Goal: Task Accomplishment & Management: Use online tool/utility

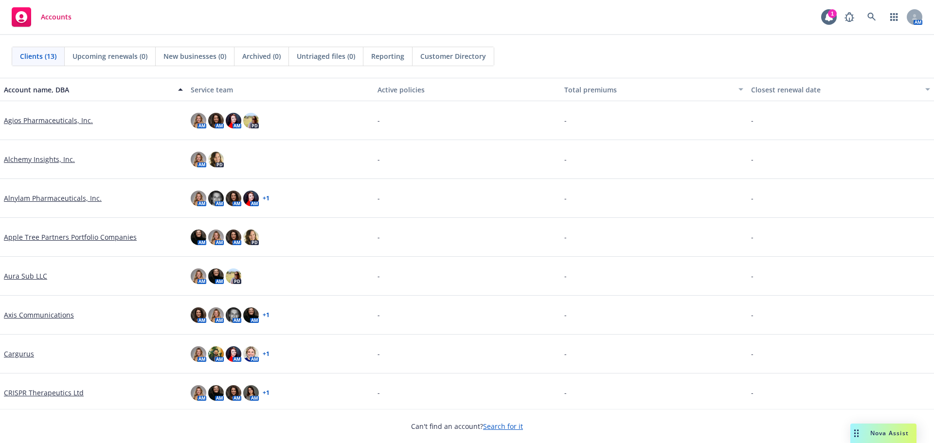
click at [855, 430] on rect "Drag to move" at bounding box center [854, 430] width 1 height 1
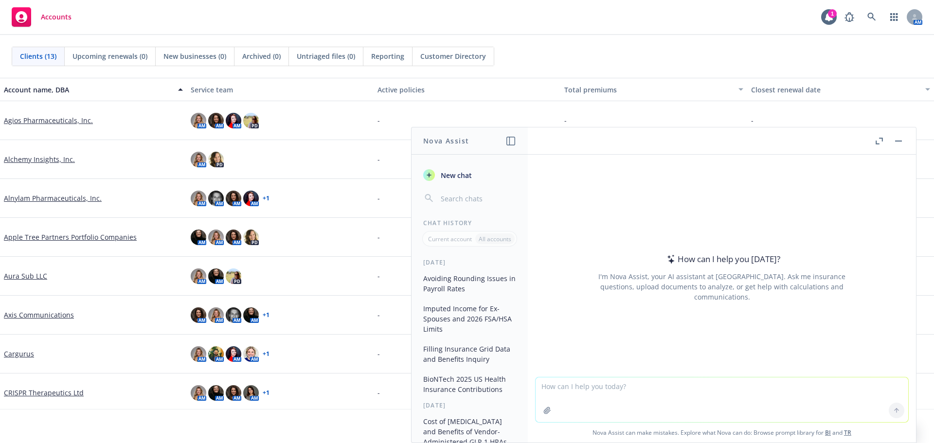
click at [632, 374] on div at bounding box center [721, 371] width 373 height 12
click at [632, 382] on textarea at bounding box center [721, 399] width 373 height 45
paste textarea "We understand that access to GLP-1 medications is a meaningful and personal iss…"
type textarea "re-write to be more casual: We understand that access to GLP-1 medications is a…"
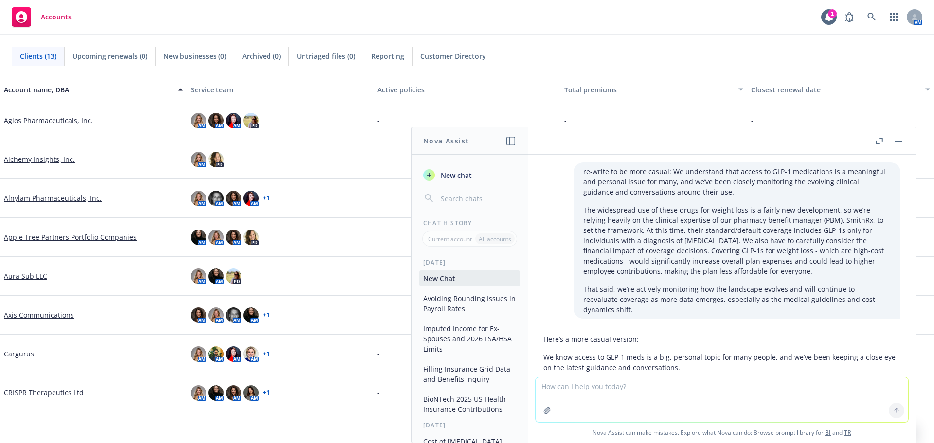
scroll to position [117, 0]
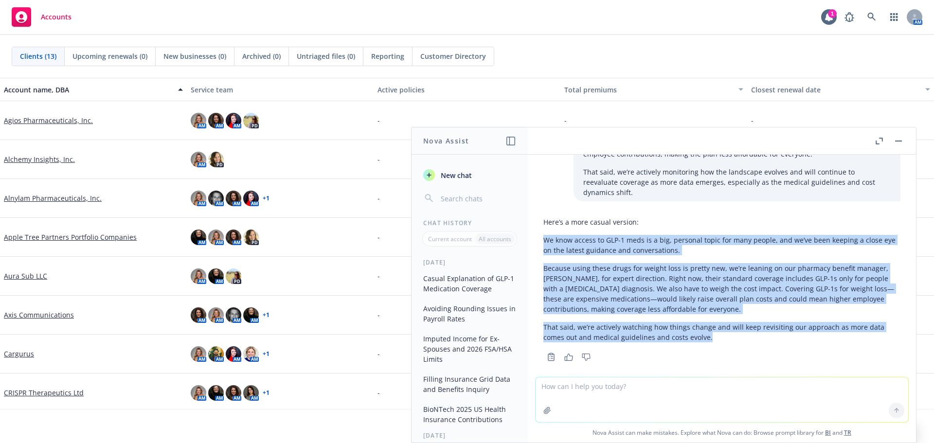
drag, startPoint x: 545, startPoint y: 230, endPoint x: 782, endPoint y: 329, distance: 256.8
click at [782, 329] on div "Here’s a more casual version: We know access to GLP-1 meds is a big, personal t…" at bounding box center [721, 279] width 357 height 133
copy div "We know access to GLP-1 meds is a big, personal topic for many people, and we’v…"
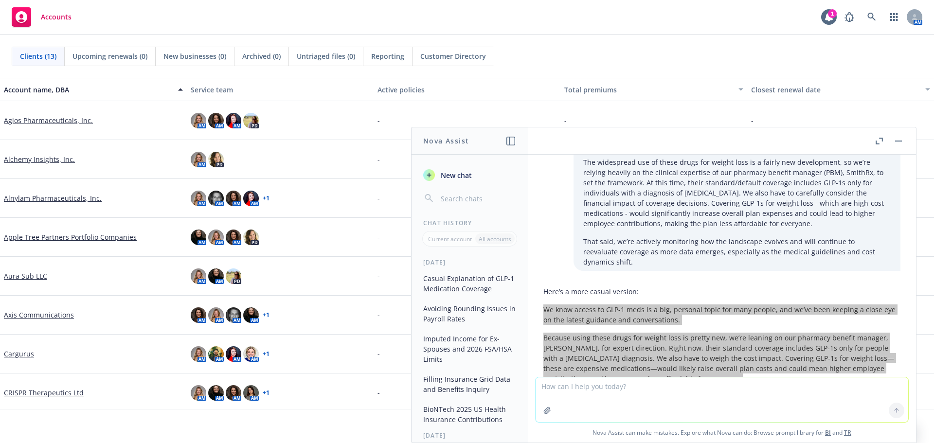
scroll to position [0, 0]
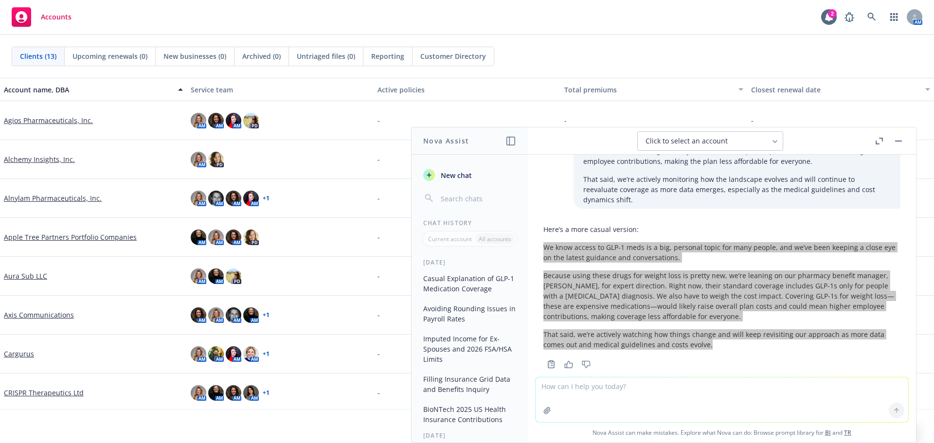
scroll to position [117, 0]
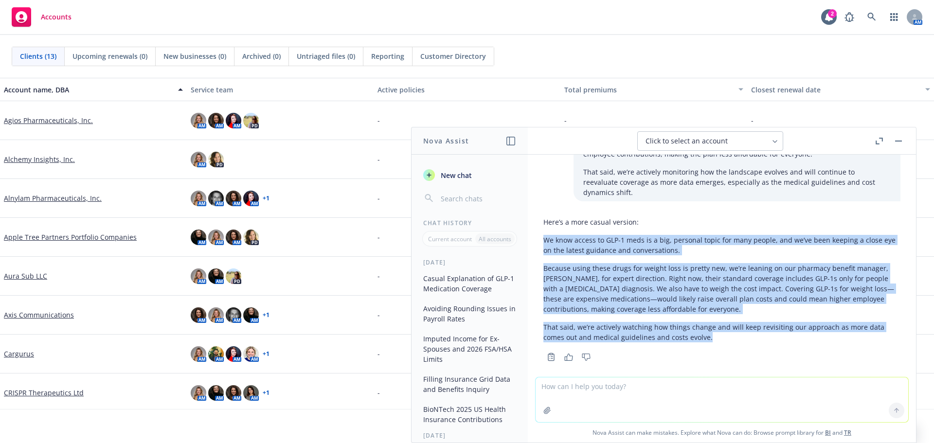
click at [463, 192] on p "Because using these drugs for weight loss is pretty new, we’re leaning on our p…" at bounding box center [721, 288] width 357 height 51
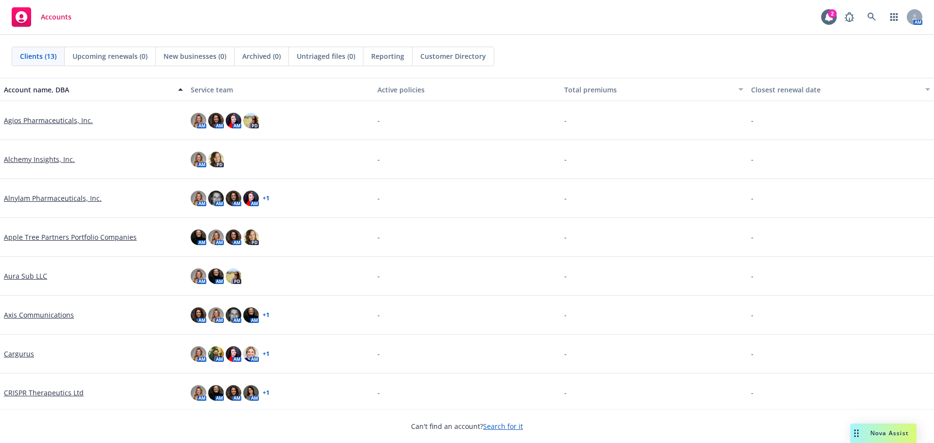
click at [854, 433] on rect "Drag to move" at bounding box center [854, 433] width 1 height 1
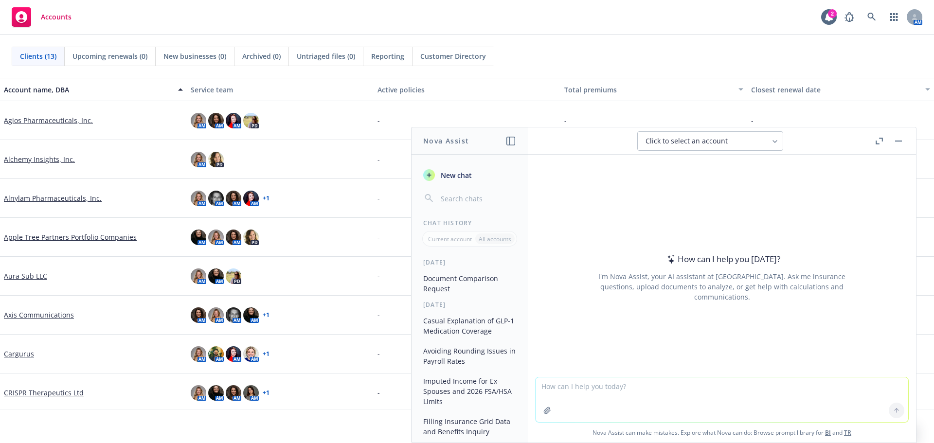
click at [724, 382] on textarea at bounding box center [721, 399] width 373 height 45
type textarea "please compare these two documents and summarize differences."
click at [544, 413] on icon "button" at bounding box center [547, 410] width 6 height 6
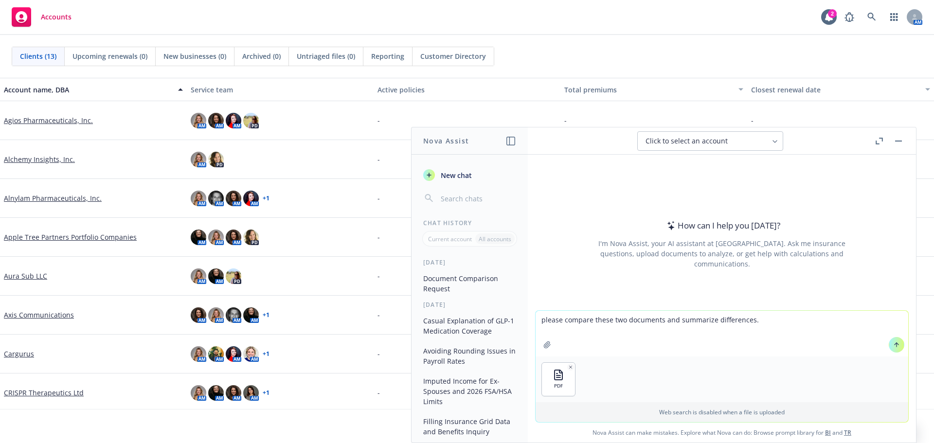
click at [544, 344] on icon "button" at bounding box center [547, 344] width 6 height 6
click at [892, 349] on button at bounding box center [897, 345] width 16 height 16
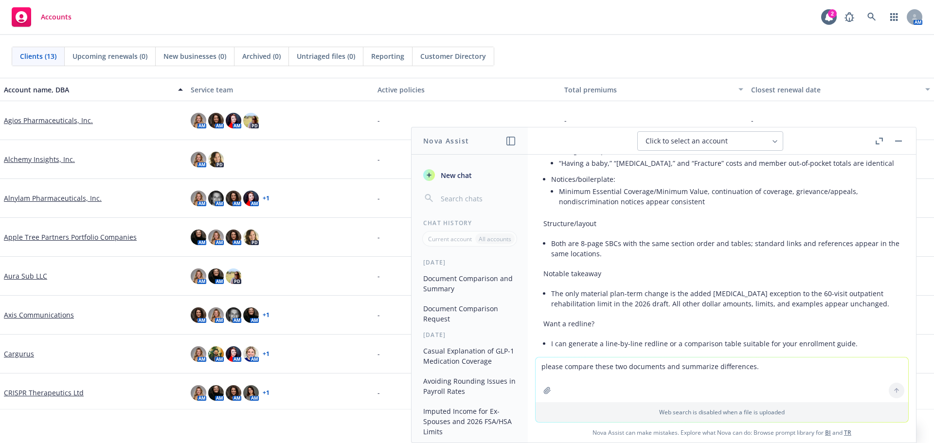
scroll to position [583, 0]
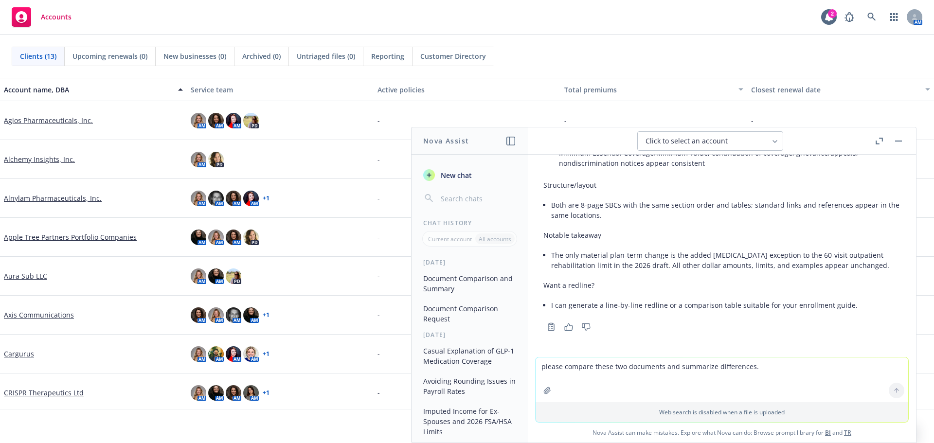
click at [613, 370] on textarea "please compare these two documents and summarize differences." at bounding box center [721, 379] width 373 height 45
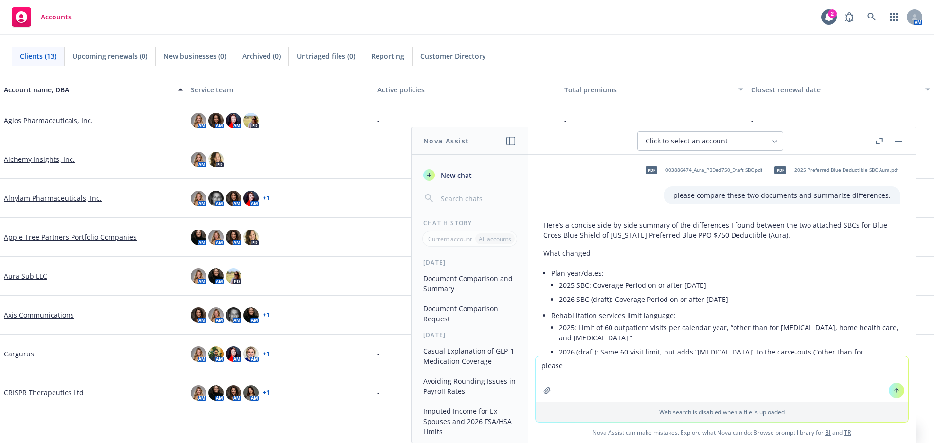
scroll to position [0, 0]
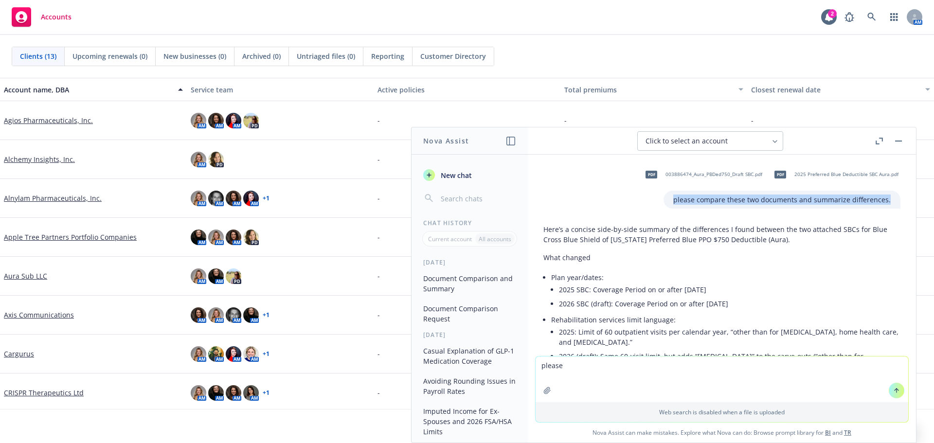
drag, startPoint x: 666, startPoint y: 201, endPoint x: 881, endPoint y: 205, distance: 215.0
click at [881, 205] on div "please compare these two documents and summarize differences." at bounding box center [781, 200] width 237 height 18
copy p "please compare these two documents and summarize differences."
click at [564, 370] on textarea "please" at bounding box center [721, 380] width 373 height 46
drag, startPoint x: 567, startPoint y: 366, endPoint x: 527, endPoint y: 367, distance: 40.4
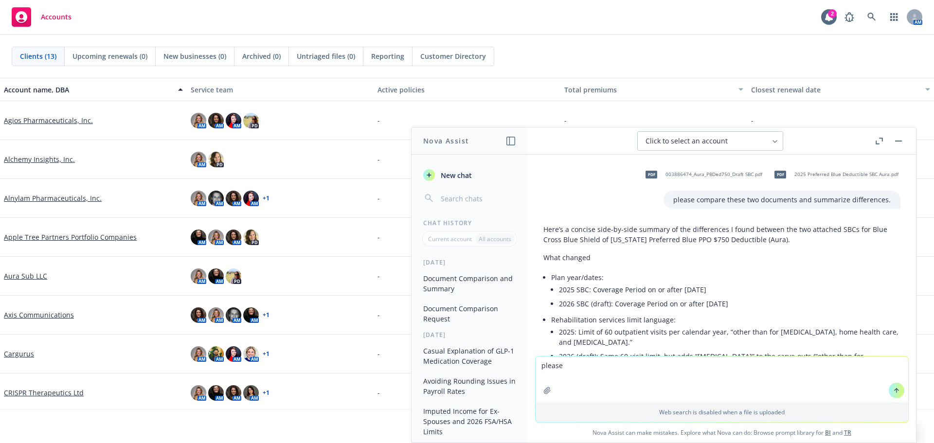
click at [527, 367] on div "Nova Assist New chat Chat History Current account All accounts Today Document C…" at bounding box center [721, 285] width 389 height 316
paste textarea "compare these two documents and summarize differences."
drag, startPoint x: 561, startPoint y: 367, endPoint x: 527, endPoint y: 367, distance: 34.0
click at [527, 367] on div "Nova Assist New chat Chat History Current account All accounts Today Document C…" at bounding box center [721, 285] width 389 height 316
type textarea "compare these two documents and summarize differences."
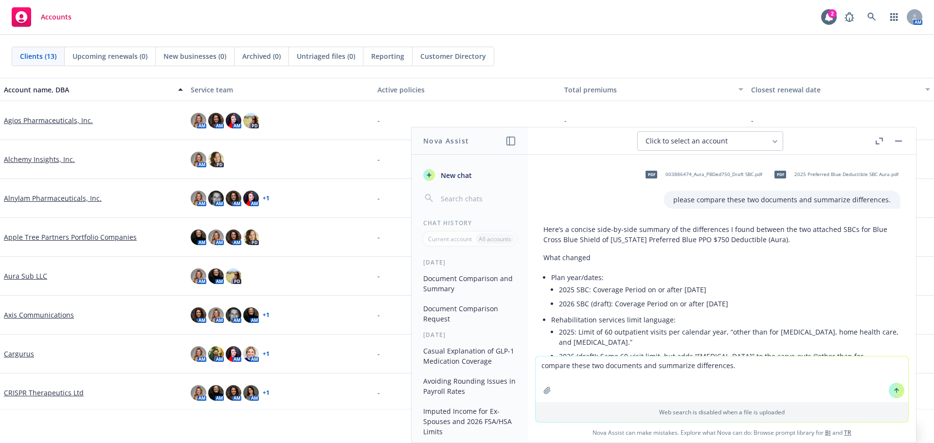
click at [541, 394] on button "button" at bounding box center [547, 391] width 16 height 16
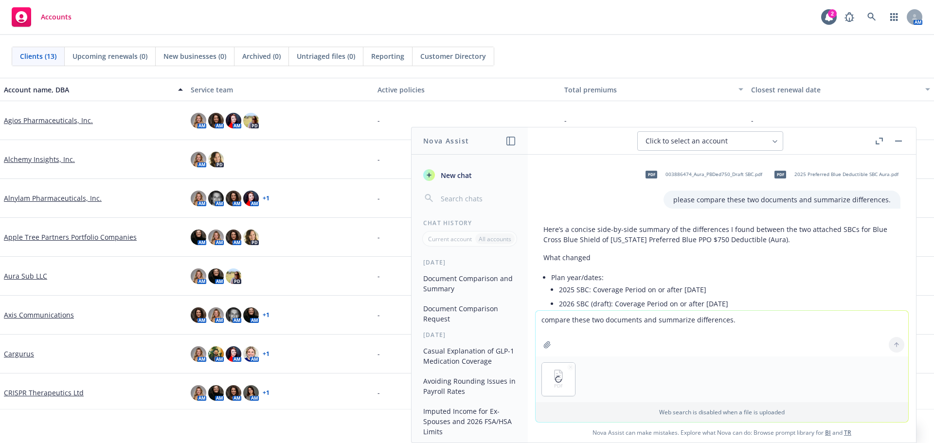
click at [539, 345] on button "button" at bounding box center [547, 345] width 16 height 16
click at [890, 340] on button at bounding box center [897, 345] width 16 height 16
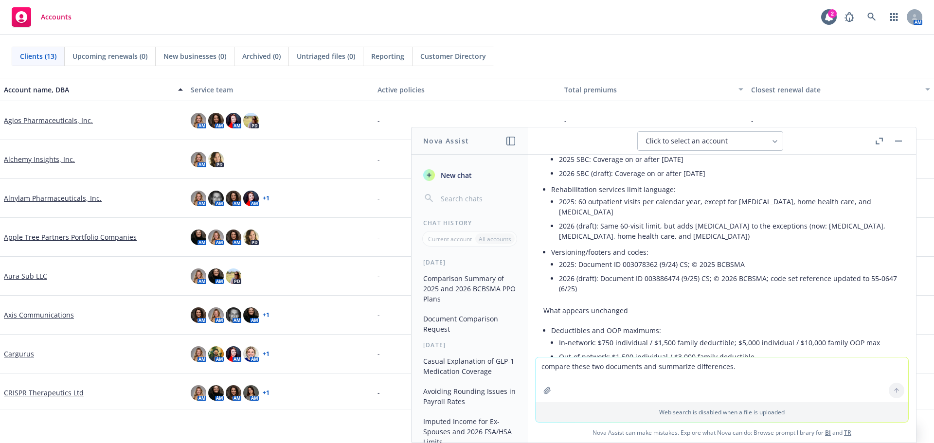
scroll to position [1129, 0]
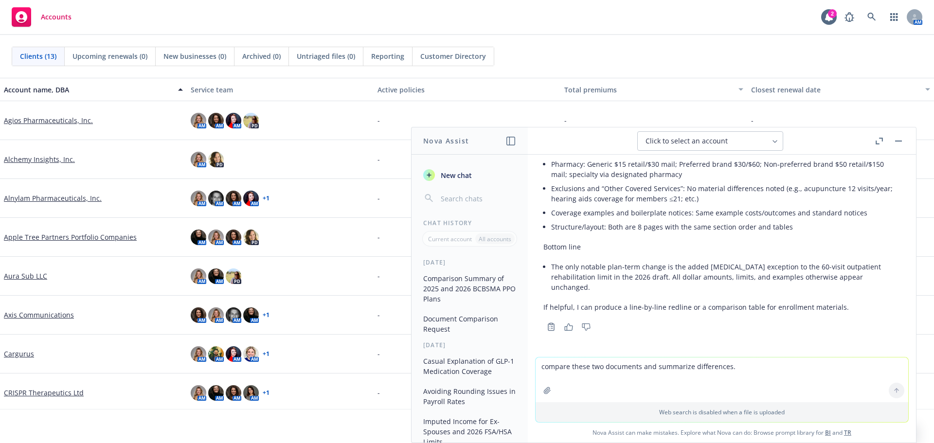
click at [666, 361] on textarea "compare these two documents and summarize differences." at bounding box center [721, 379] width 373 height 45
type textarea "please compare these docs"
click at [545, 392] on icon "button" at bounding box center [547, 390] width 6 height 6
click at [543, 342] on icon "button" at bounding box center [547, 345] width 8 height 8
click at [889, 347] on button at bounding box center [897, 345] width 16 height 16
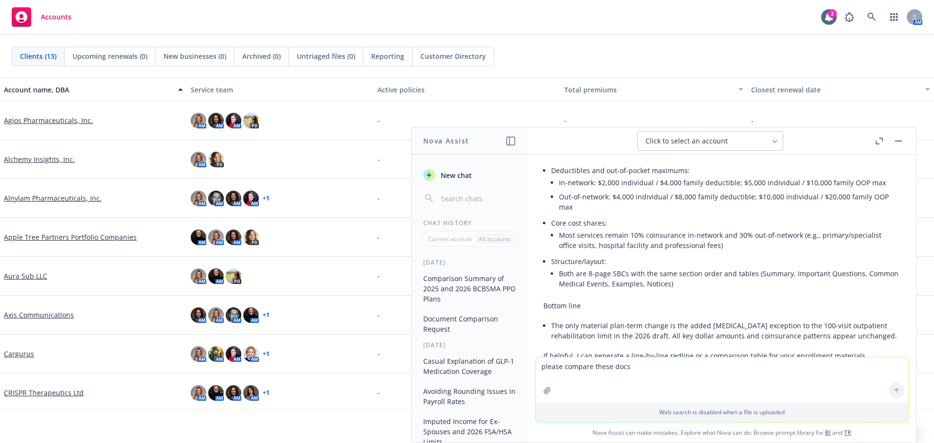
scroll to position [1598, 0]
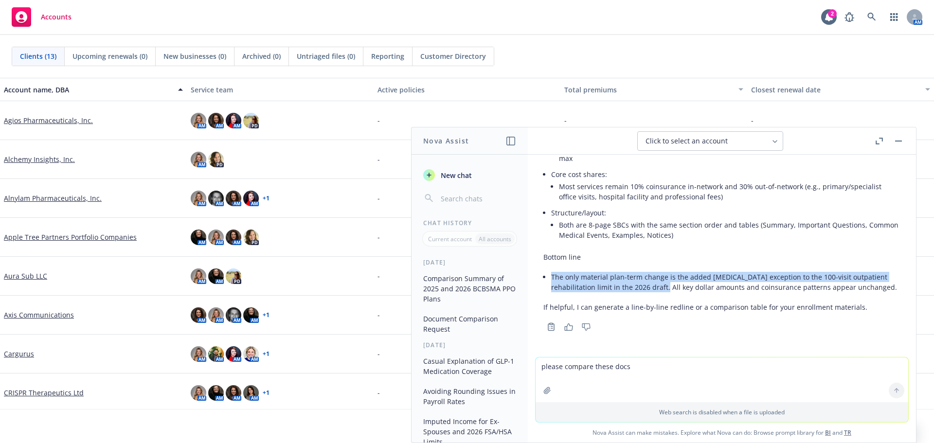
drag, startPoint x: 549, startPoint y: 277, endPoint x: 668, endPoint y: 290, distance: 119.9
click at [668, 290] on div "Here’s a concise comparison of the two attached SBCs for Blue Cross Blue Shield…" at bounding box center [721, 125] width 357 height 382
copy li "The only material plan-term change is the added Down syndrome exception to the …"
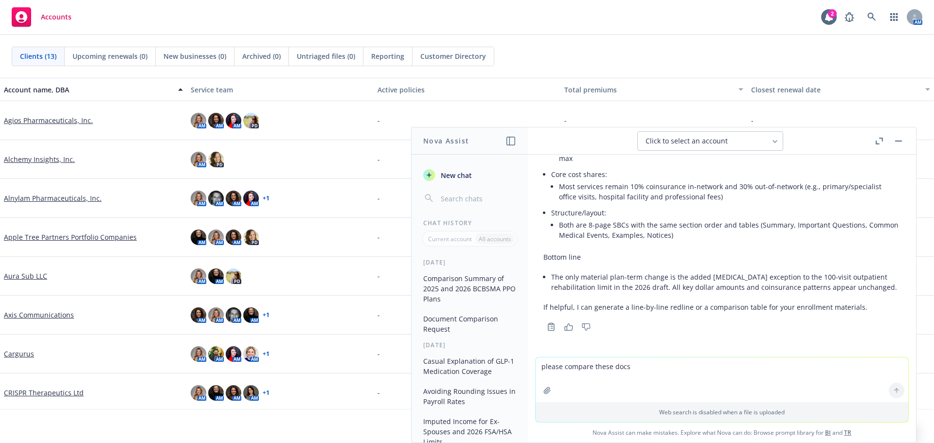
click at [597, 377] on textarea "please compare these docs" at bounding box center [721, 379] width 373 height 45
type textarea "please compare documents"
click at [539, 388] on button "button" at bounding box center [547, 391] width 16 height 16
click at [542, 351] on button "button" at bounding box center [547, 345] width 16 height 16
click at [889, 344] on button at bounding box center [897, 345] width 16 height 16
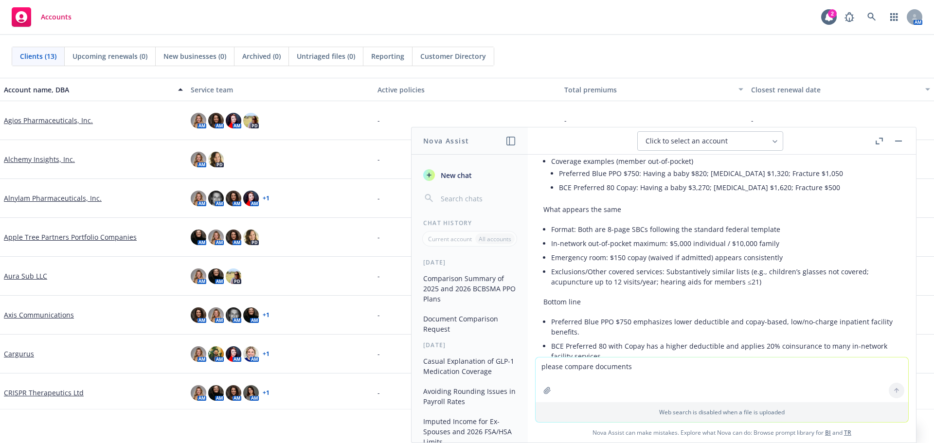
scroll to position [2231, 0]
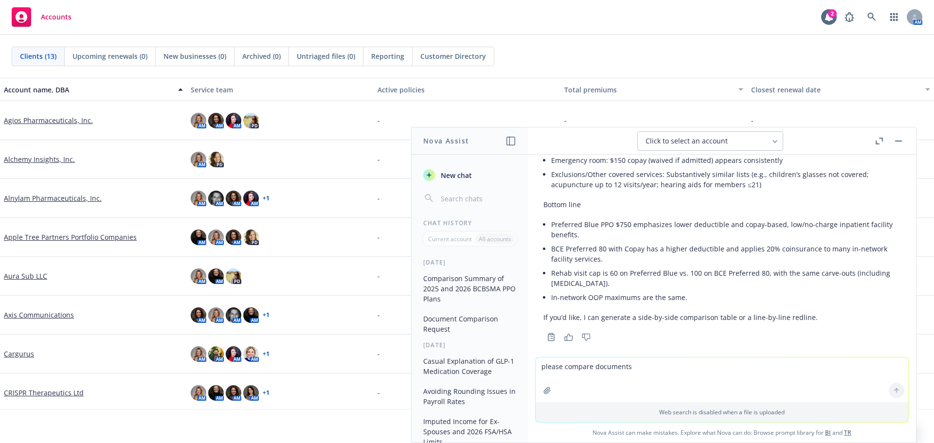
click at [543, 393] on icon "button" at bounding box center [547, 391] width 8 height 8
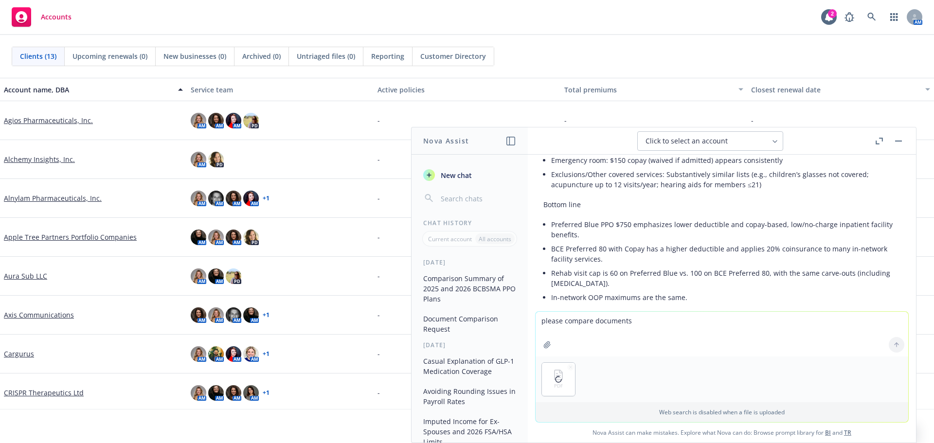
click at [545, 348] on icon "button" at bounding box center [547, 345] width 8 height 8
click at [553, 324] on textarea "please compare documents" at bounding box center [721, 334] width 373 height 45
type textarea "please compare documents"
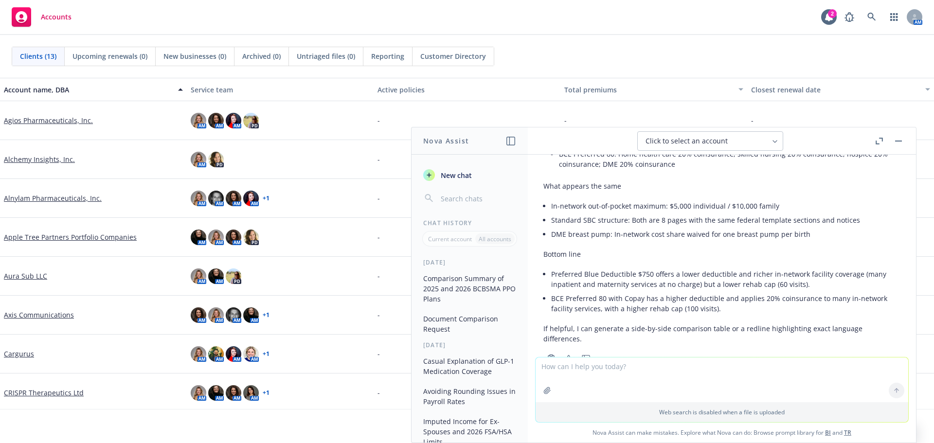
scroll to position [2851, 0]
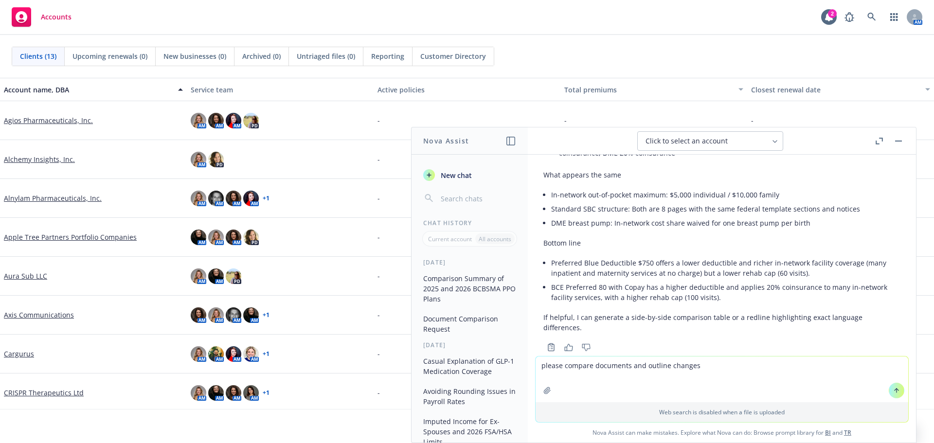
type textarea "please compare documents and outline changes"
click at [548, 393] on button "button" at bounding box center [547, 391] width 16 height 16
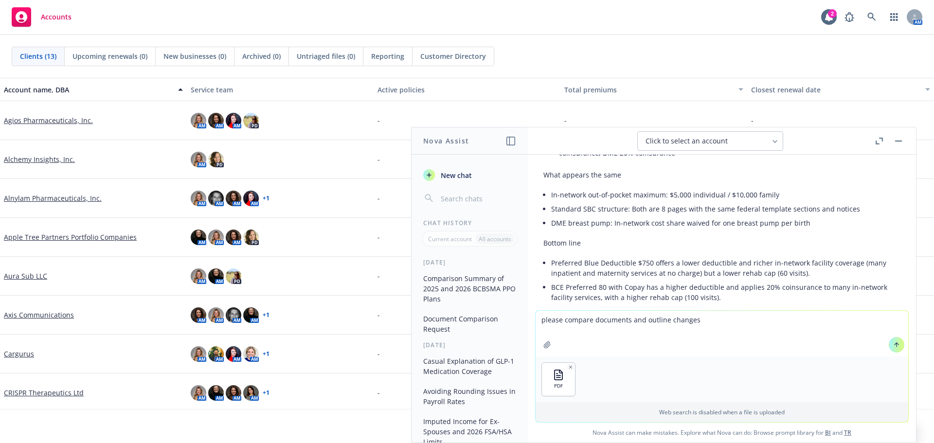
click at [543, 343] on icon "button" at bounding box center [547, 345] width 8 height 8
click at [893, 341] on icon at bounding box center [896, 344] width 7 height 7
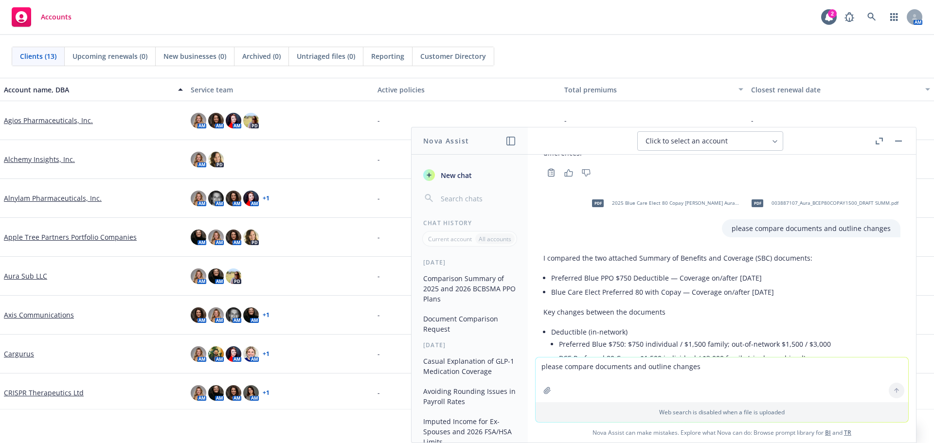
scroll to position [3025, 0]
click at [641, 373] on textarea "please compare documents and outline changes" at bounding box center [721, 379] width 373 height 45
drag, startPoint x: 608, startPoint y: 367, endPoint x: 709, endPoint y: 367, distance: 101.2
click at [709, 367] on textarea "I want to compare the 2025 $750 Deductible summary to the" at bounding box center [721, 380] width 373 height 46
click at [746, 370] on textarea "I want to compare the 2025 $750 Deductible summary to the" at bounding box center [721, 380] width 373 height 46
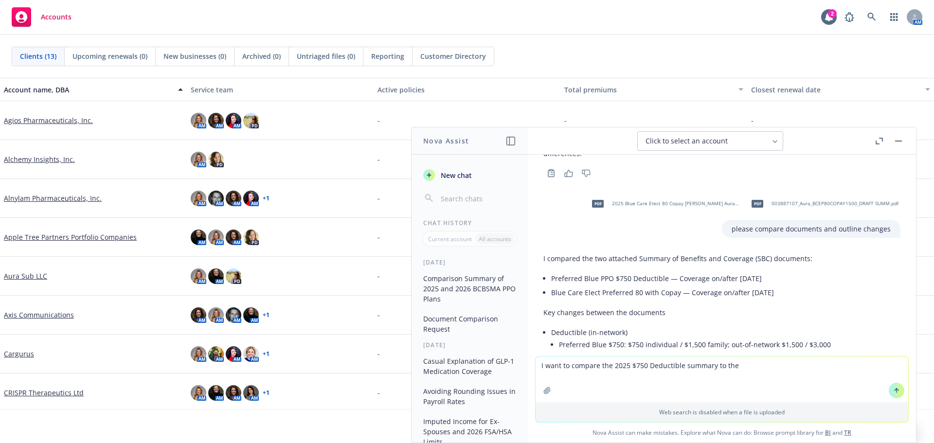
paste textarea "2025 $750 Deductible summary"
click at [735, 367] on textarea "I want to compare the 2025 $750 Deductible summary to the 2025 $750 Deductible …" at bounding box center [721, 380] width 373 height 46
click at [746, 367] on textarea "I want to compare the 2025 $750 Deductible summary to the 2025 $750 Deductible …" at bounding box center [721, 380] width 373 height 46
type textarea "I want to compare the 2025 $750 Deductible summary to the 2026 $750 Deductible …"
click at [897, 385] on button at bounding box center [897, 391] width 16 height 16
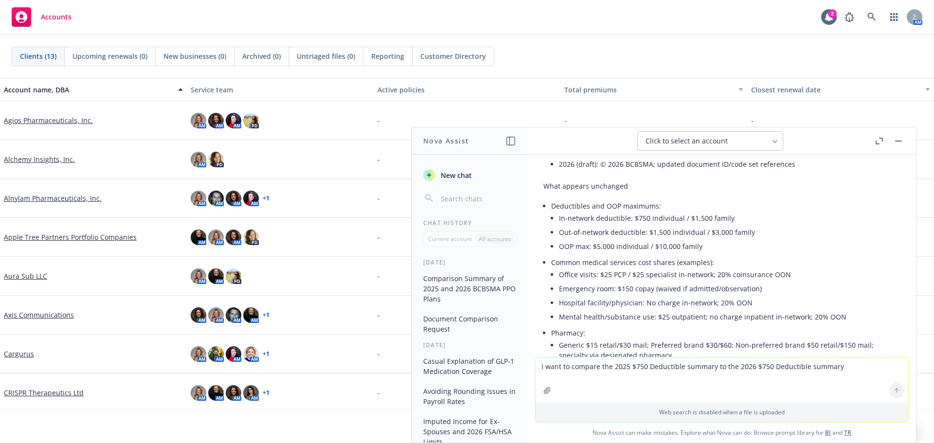
scroll to position [4223, 0]
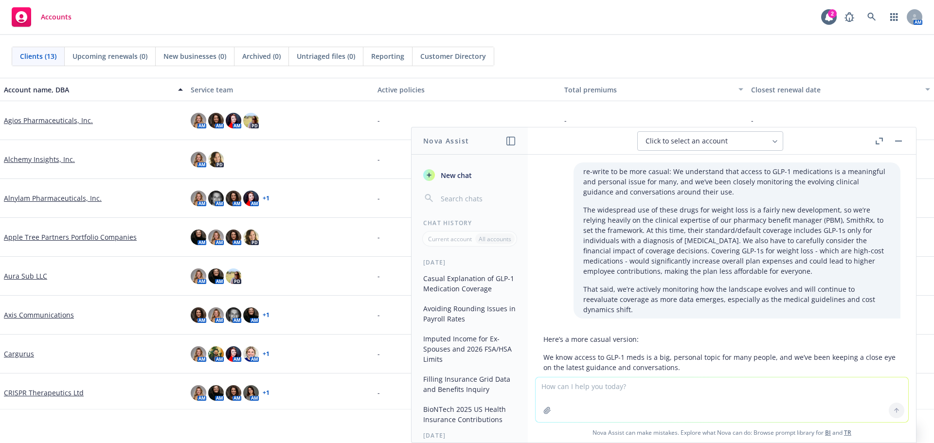
scroll to position [117, 0]
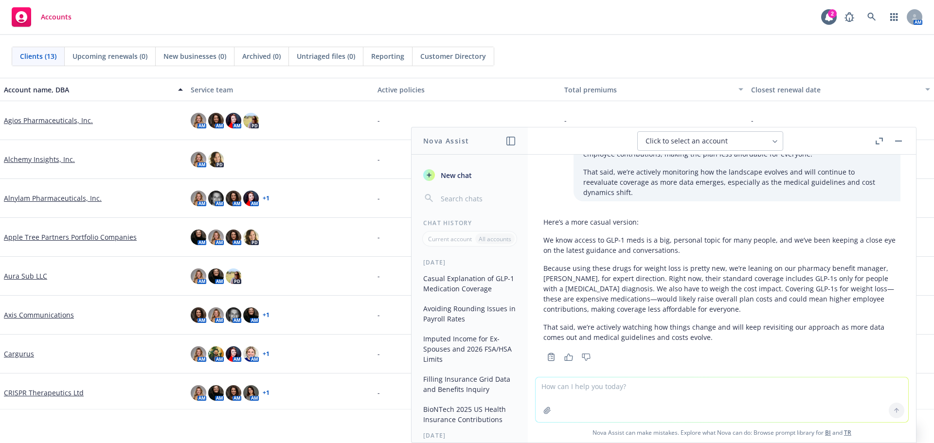
click at [621, 385] on textarea at bounding box center [721, 399] width 373 height 45
type textarea "please compare these documents and outline any differences"
click at [544, 412] on icon "button" at bounding box center [547, 410] width 6 height 6
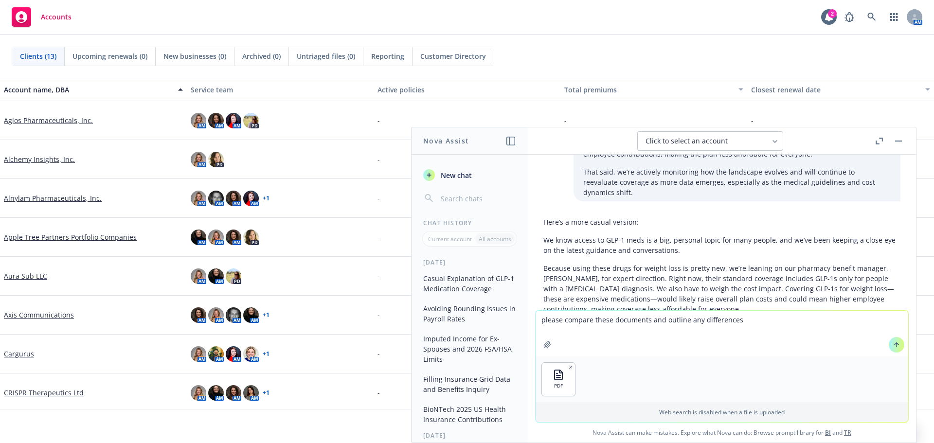
click at [539, 348] on button "button" at bounding box center [547, 345] width 16 height 16
click at [889, 346] on button at bounding box center [897, 345] width 16 height 16
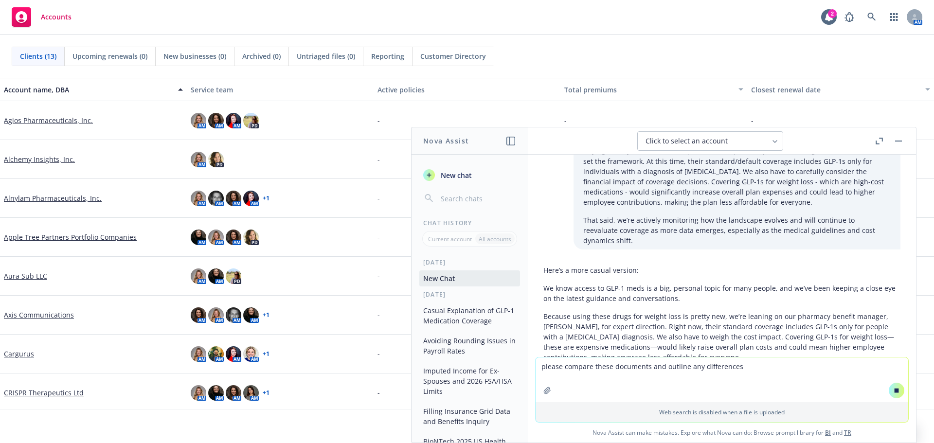
scroll to position [215, 0]
